Goal: Task Accomplishment & Management: Manage account settings

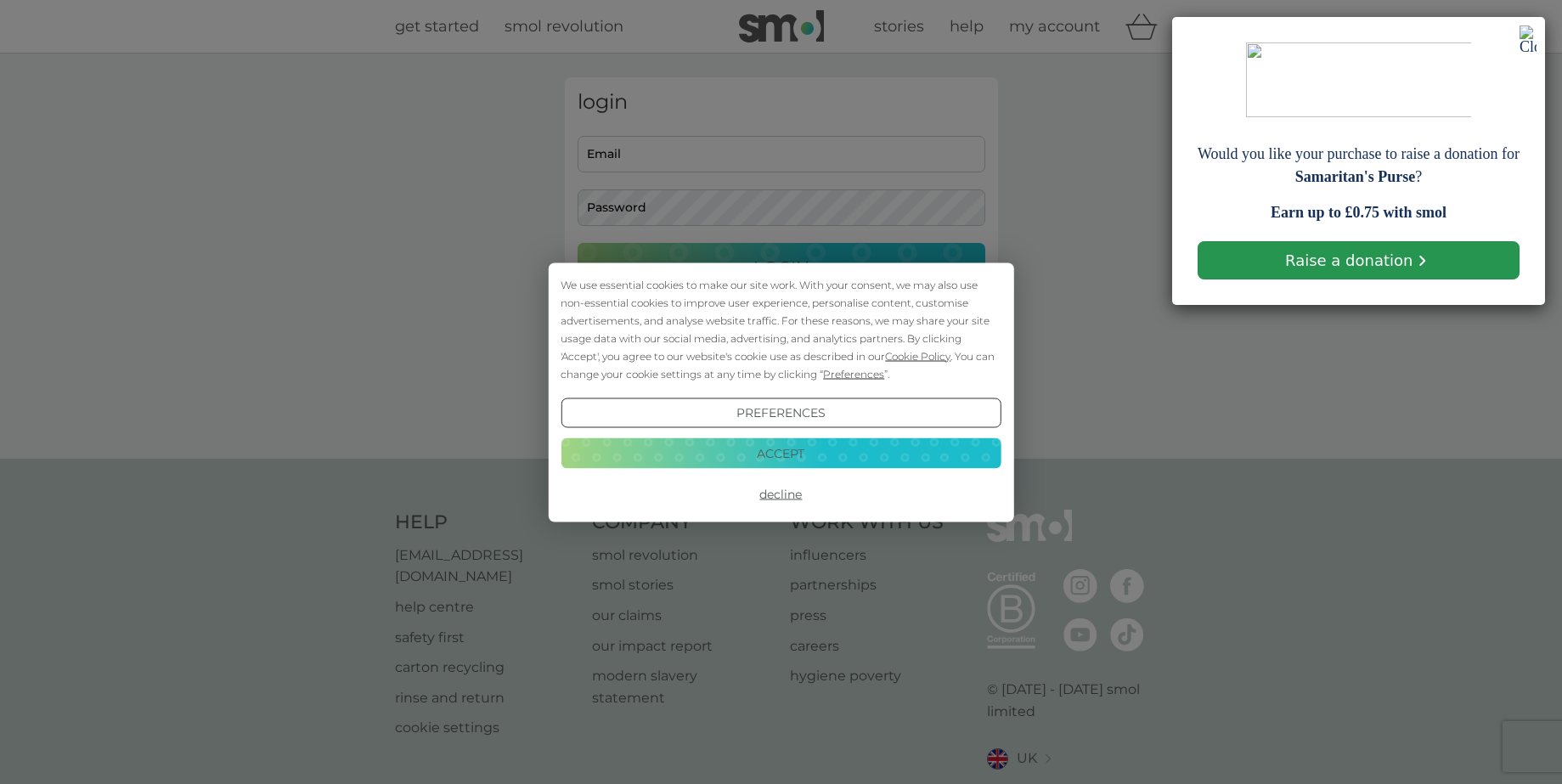
type input "[EMAIL_ADDRESS][DOMAIN_NAME]"
click at [1308, 254] on link "Raise a donation" at bounding box center [1359, 260] width 322 height 38
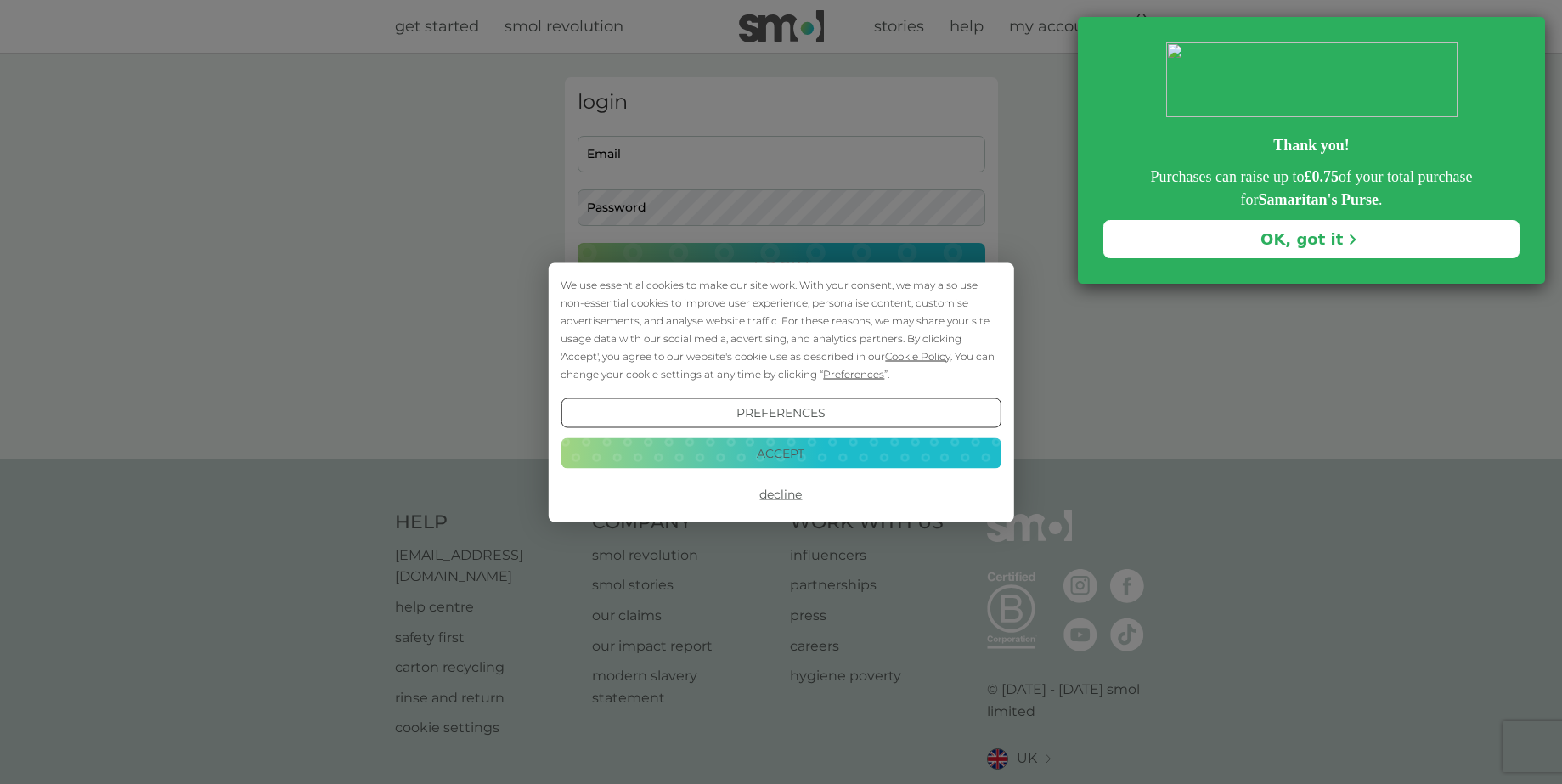
type input "[EMAIL_ADDRESS][DOMAIN_NAME]"
click at [781, 457] on button "Accept" at bounding box center [781, 453] width 440 height 31
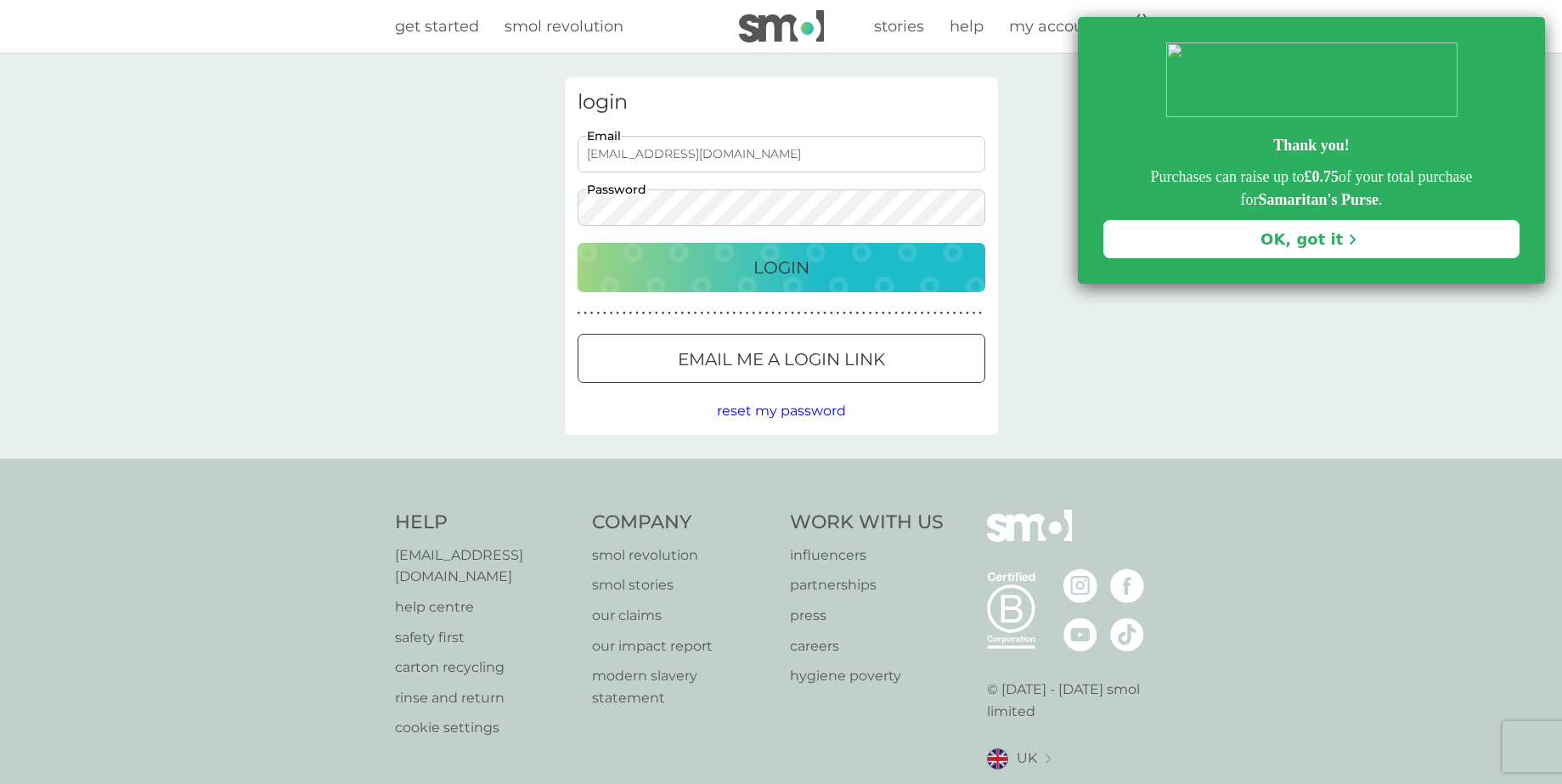
click at [790, 267] on p "Login" at bounding box center [781, 267] width 56 height 27
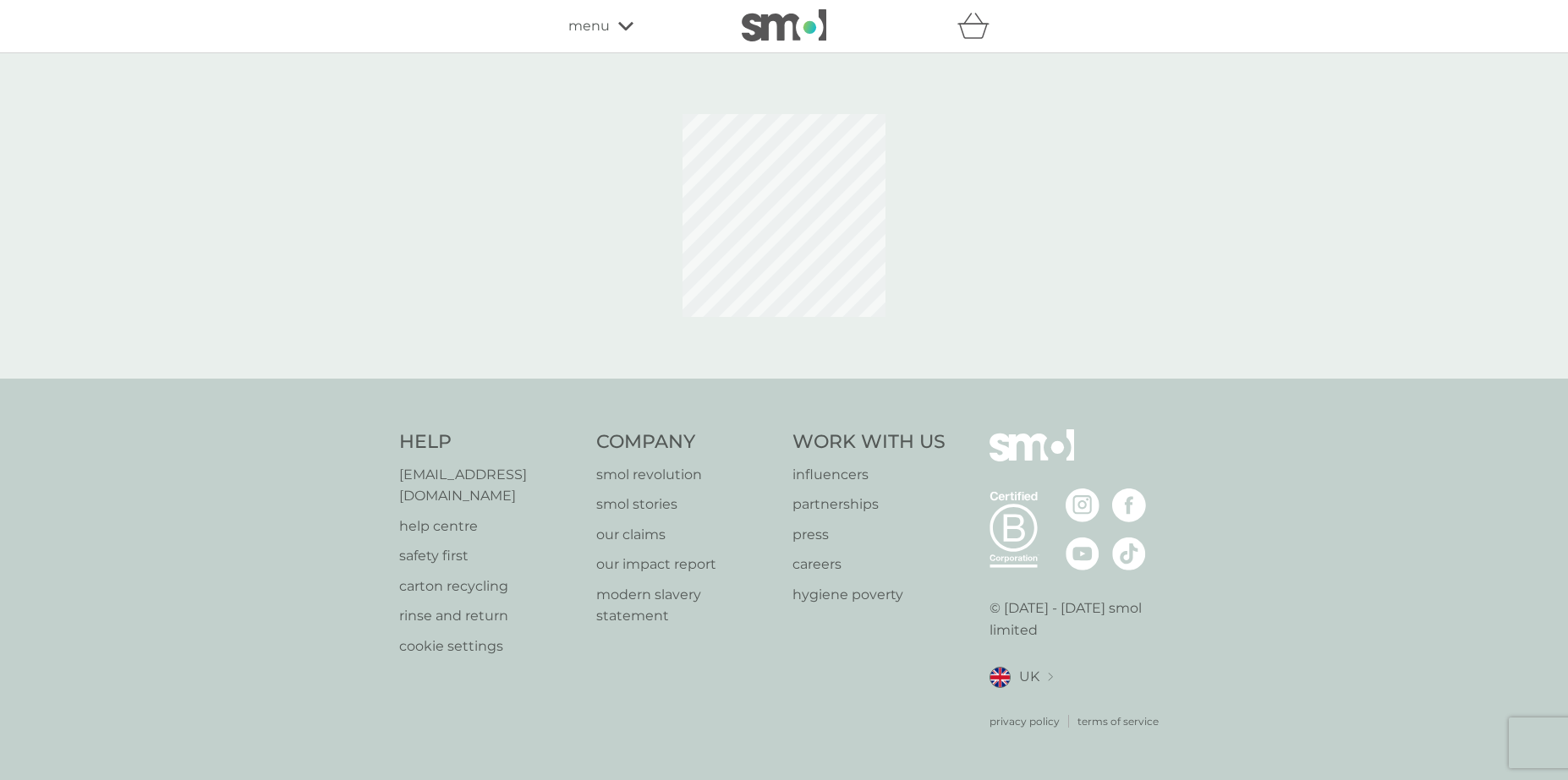
select select "112"
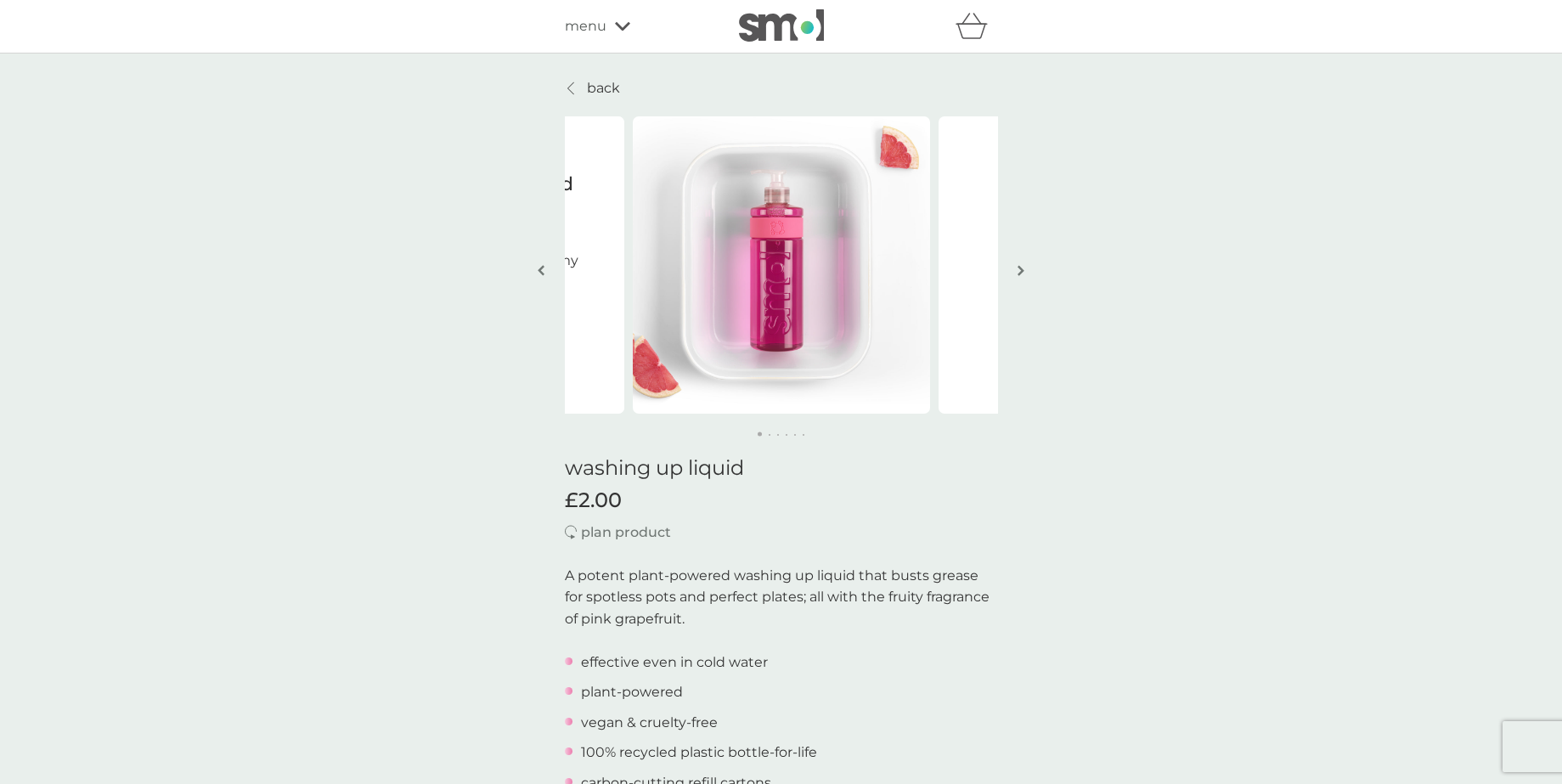
click at [622, 23] on icon at bounding box center [622, 27] width 15 height 11
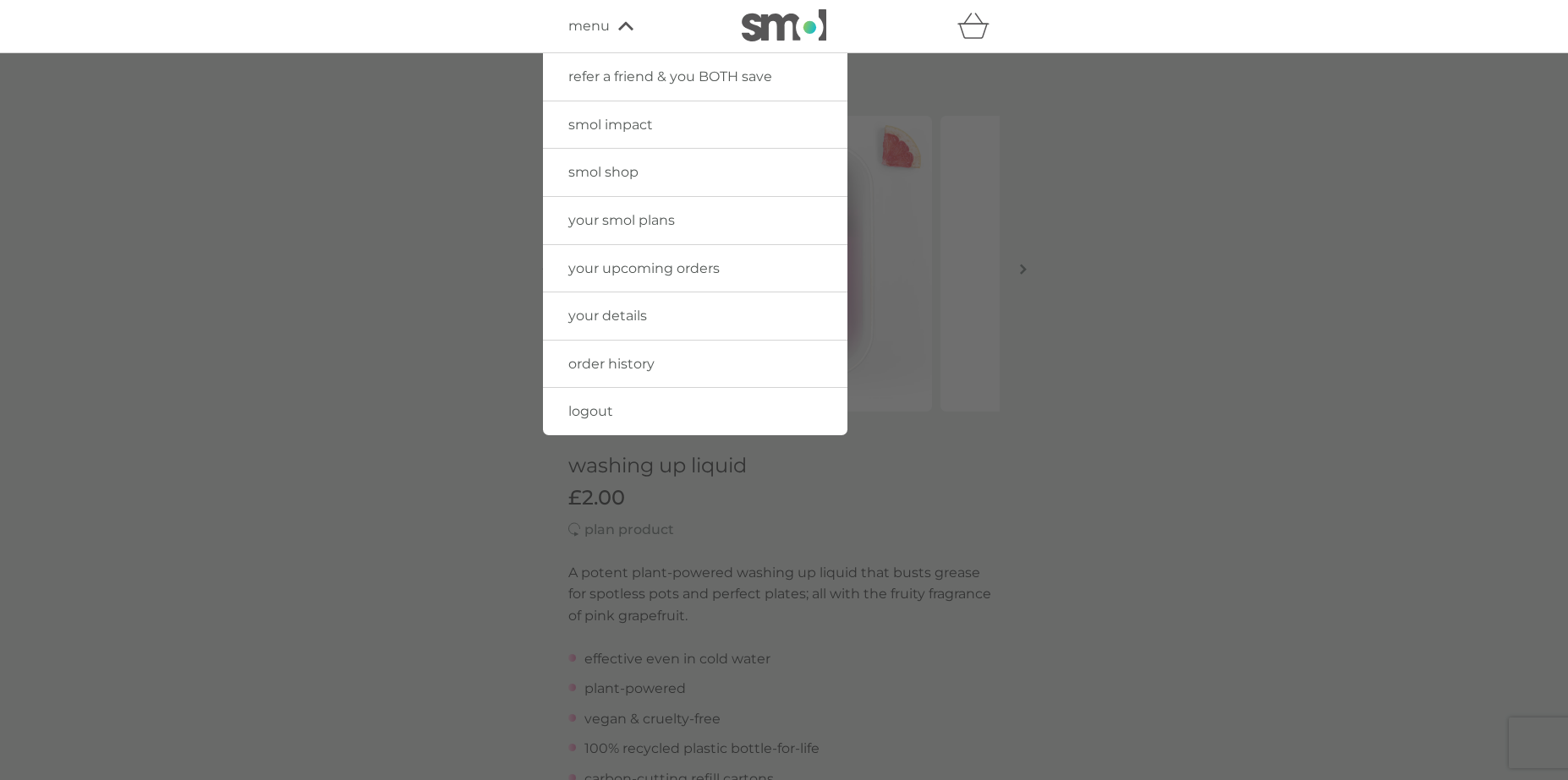
click at [489, 33] on div "refer a friend & you BOTH save smol impact smol shop your smol plans your upcom…" at bounding box center [784, 26] width 1568 height 54
click at [1017, 169] on div at bounding box center [784, 443] width 1568 height 780
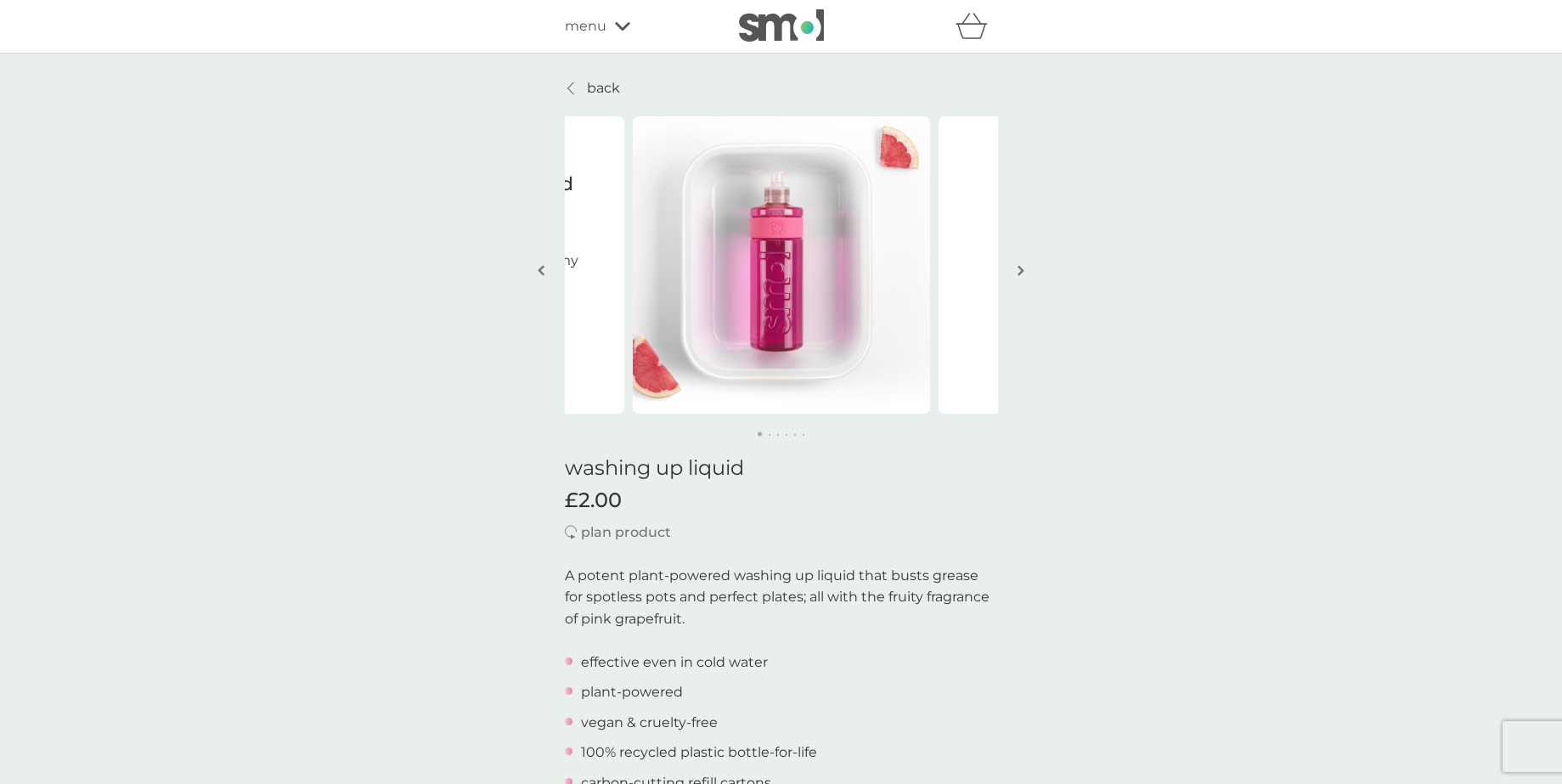
click at [572, 88] on icon at bounding box center [571, 88] width 7 height 13
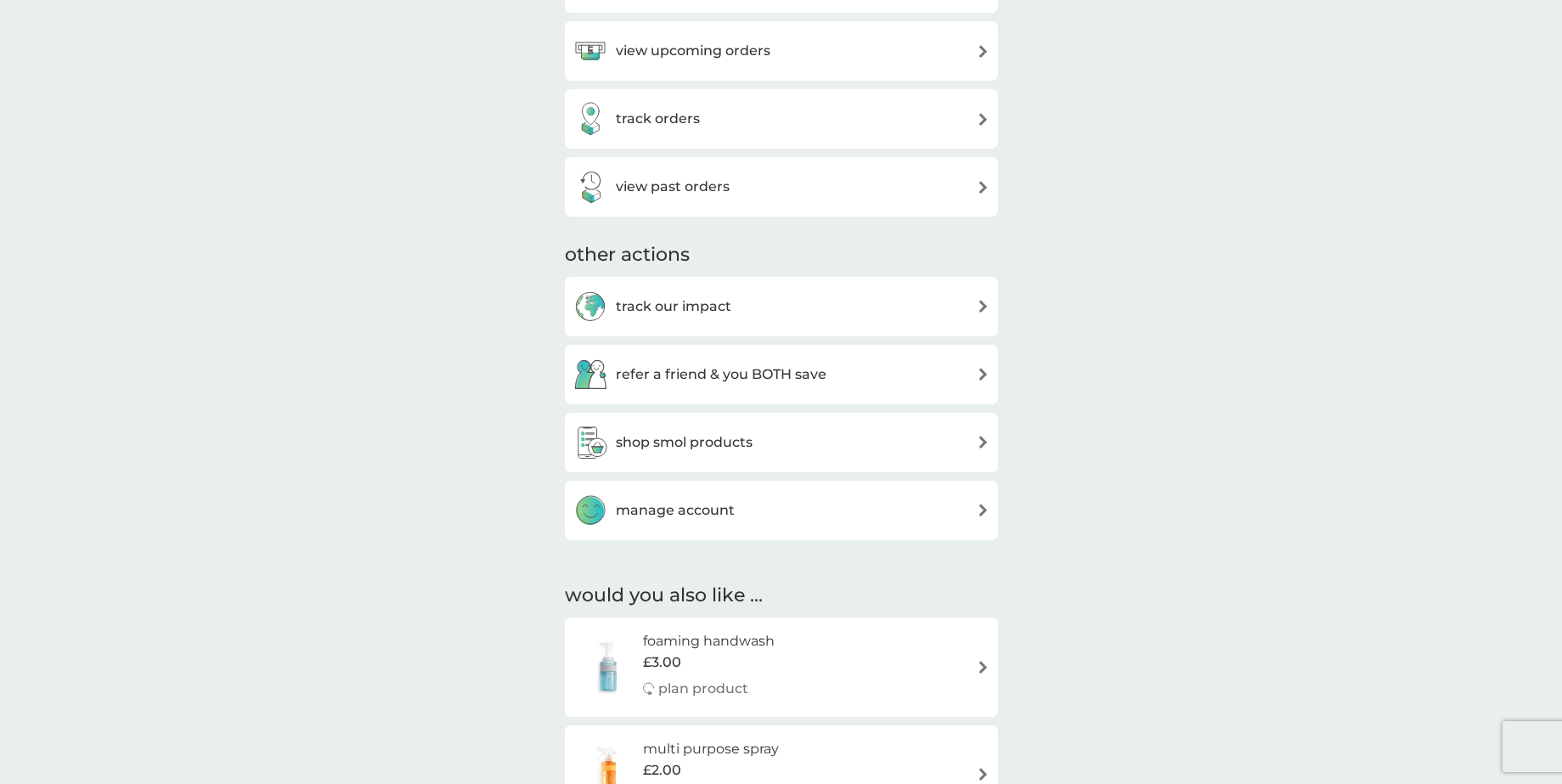
scroll to position [339, 0]
